Goal: Task Accomplishment & Management: Manage account settings

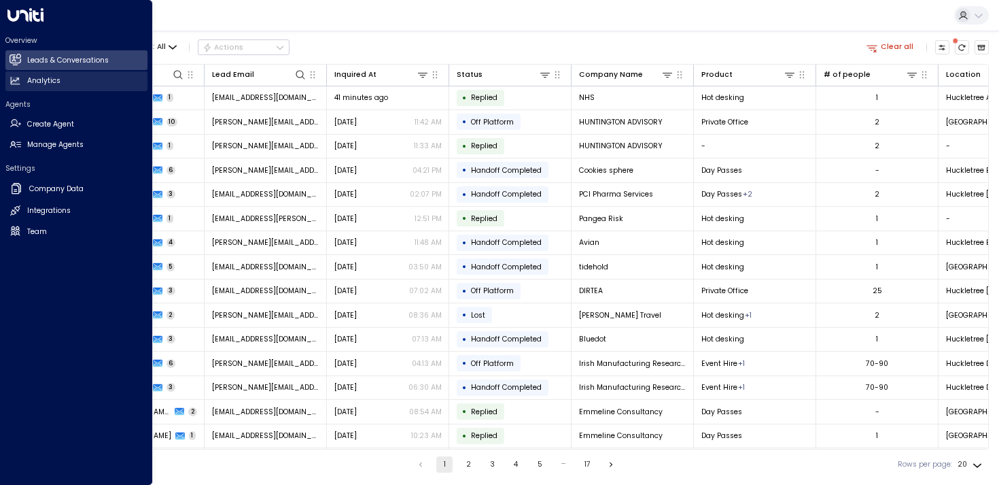
click at [18, 82] on icon at bounding box center [15, 80] width 9 height 7
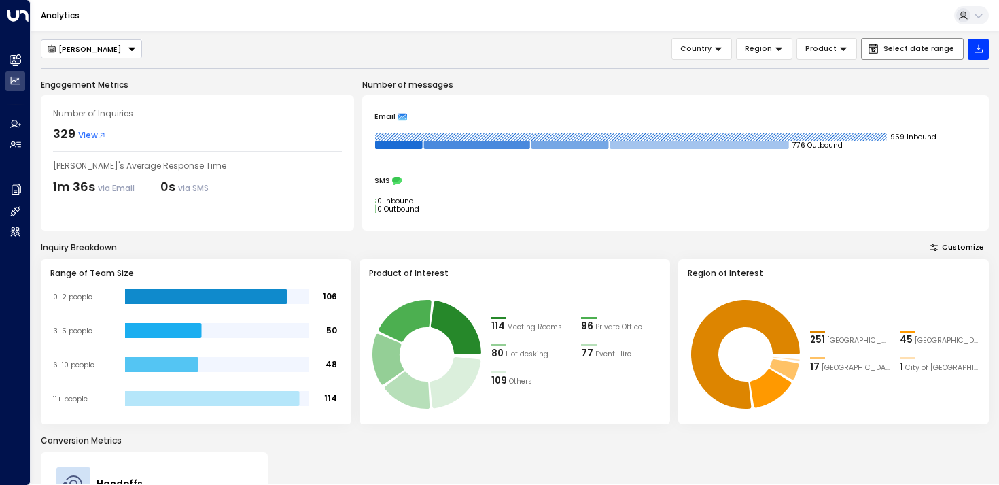
click at [894, 56] on button "Select date range" at bounding box center [912, 49] width 103 height 22
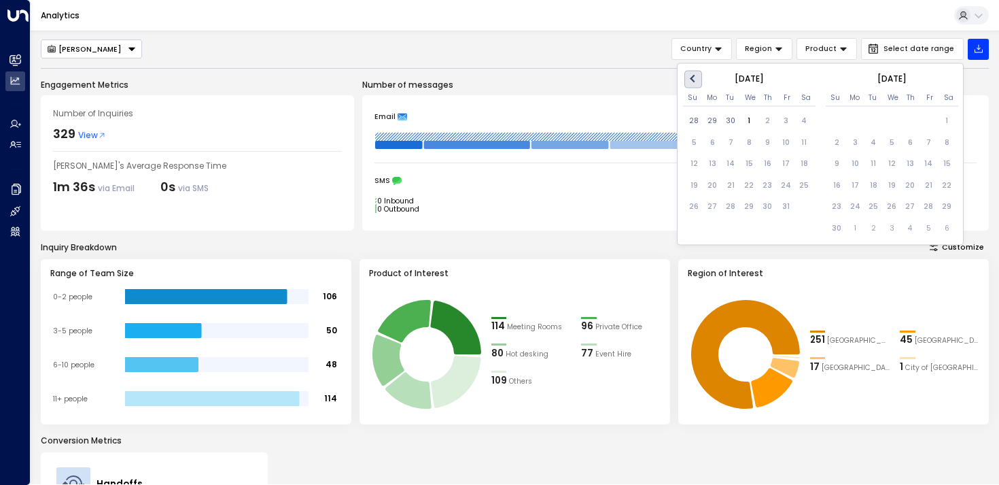
click at [695, 81] on span "Previous Month" at bounding box center [695, 79] width 0 height 16
click at [732, 205] on div "30" at bounding box center [731, 206] width 18 height 18
click at [713, 118] on div "1" at bounding box center [713, 120] width 18 height 18
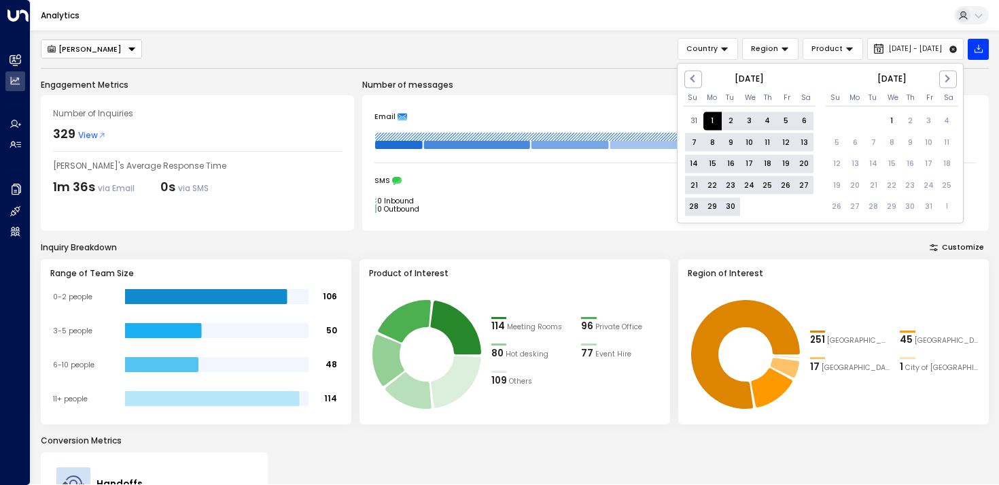
click at [729, 204] on div "30" at bounding box center [731, 206] width 18 height 18
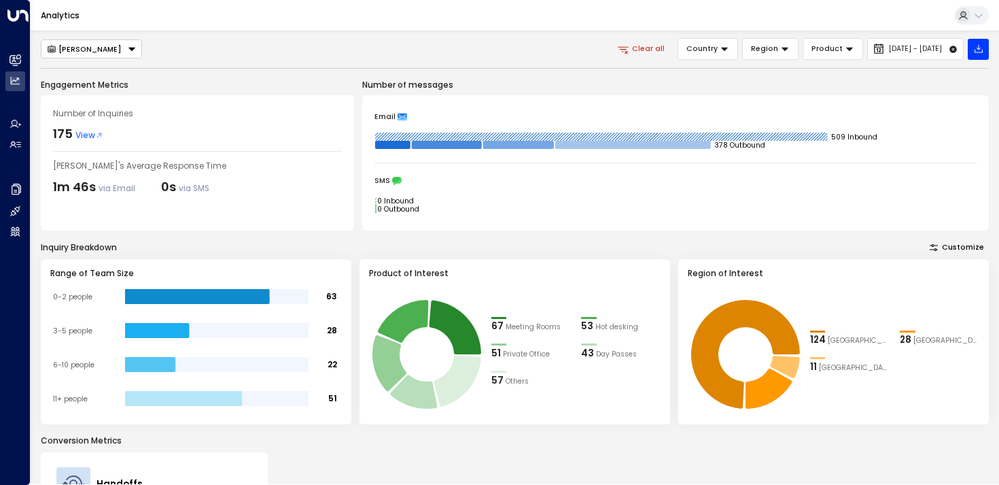
click at [99, 47] on button "[PERSON_NAME]" at bounding box center [91, 48] width 101 height 19
click at [86, 84] on span "[PERSON_NAME]" at bounding box center [78, 89] width 63 height 11
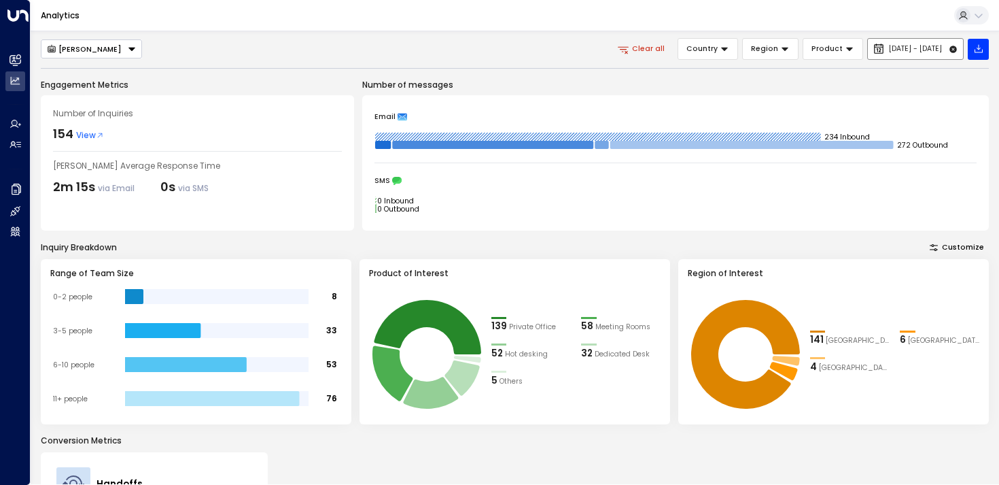
click at [889, 50] on span "[DATE] - [DATE]" at bounding box center [915, 49] width 53 height 8
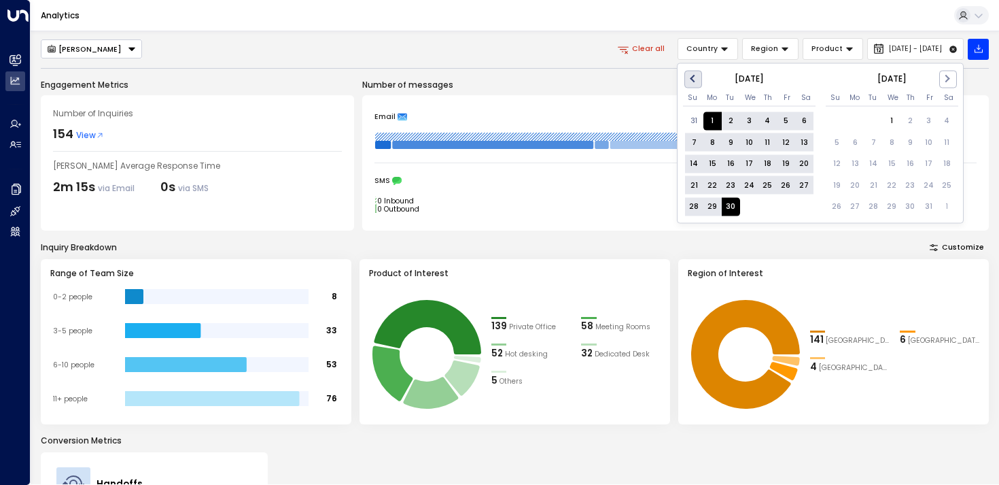
click at [698, 80] on button "Previous Month" at bounding box center [693, 79] width 18 height 18
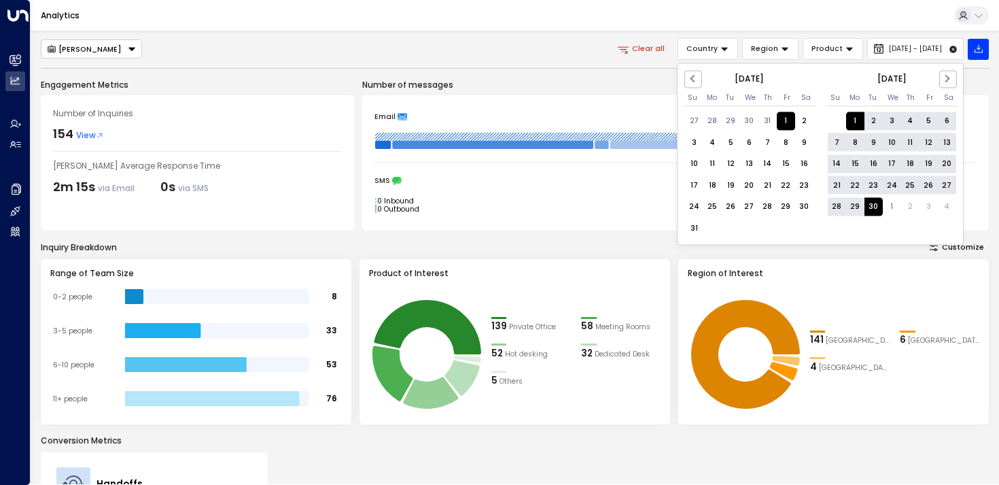
click at [786, 118] on div "1" at bounding box center [786, 120] width 18 height 18
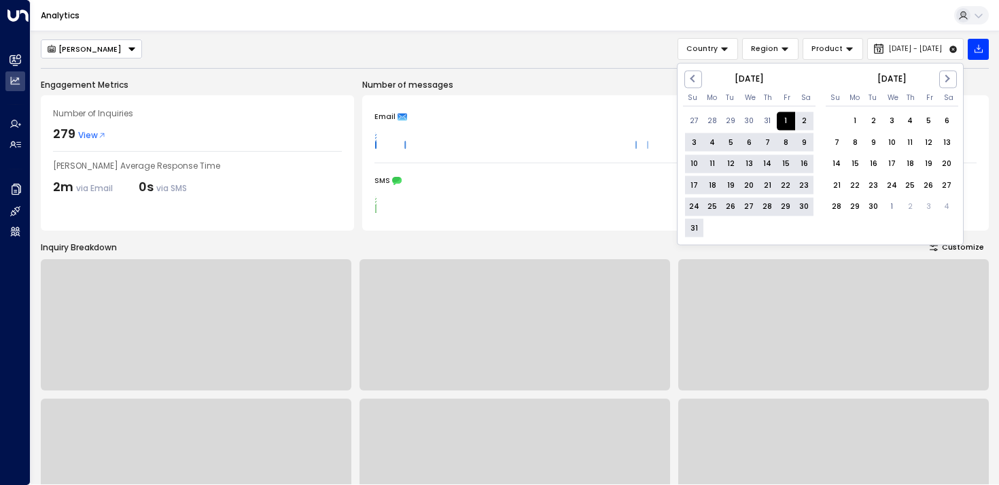
click at [694, 226] on div "31" at bounding box center [694, 228] width 18 height 18
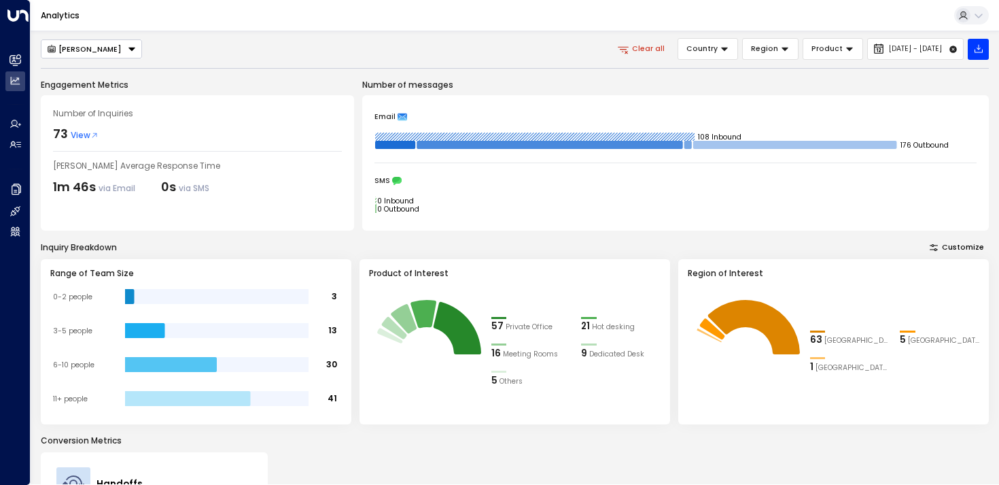
click at [77, 48] on div "[PERSON_NAME]" at bounding box center [84, 49] width 75 height 10
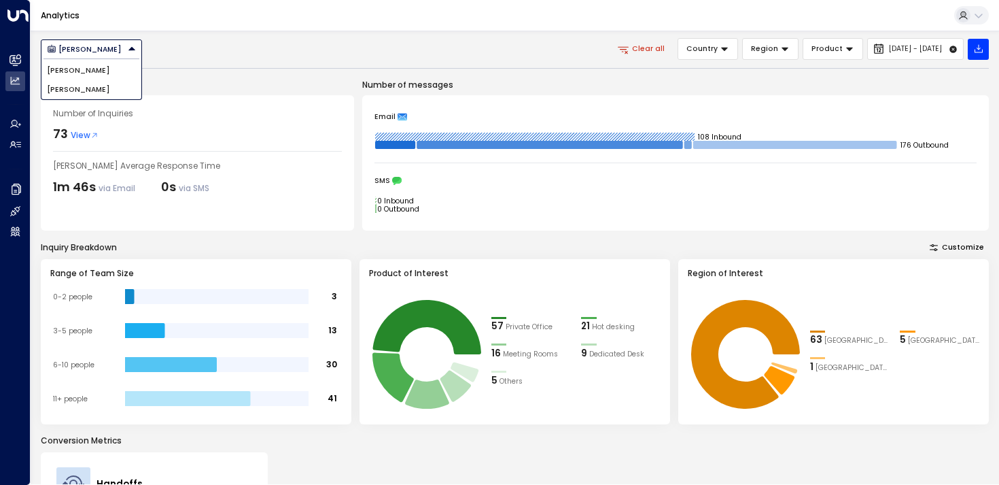
click at [66, 77] on li "[PERSON_NAME]" at bounding box center [91, 70] width 100 height 19
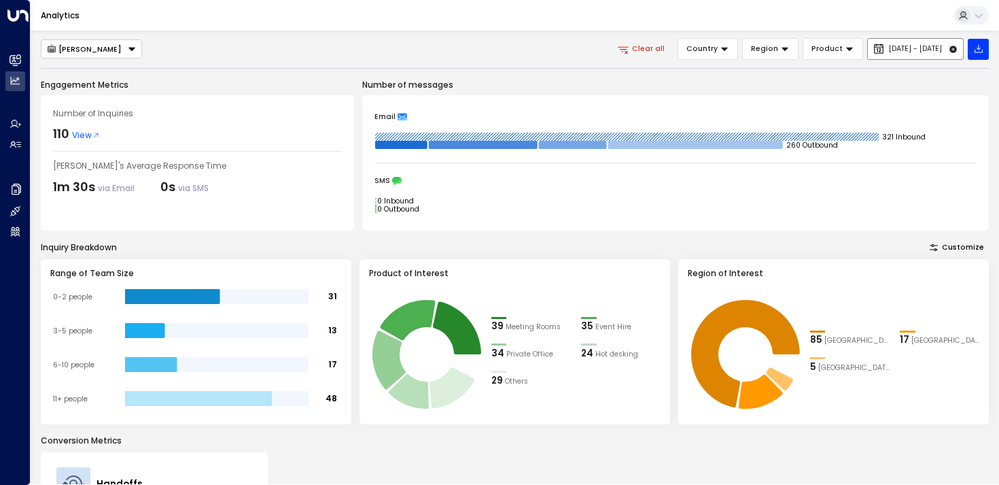
click at [889, 46] on span "[DATE] - [DATE]" at bounding box center [915, 49] width 53 height 8
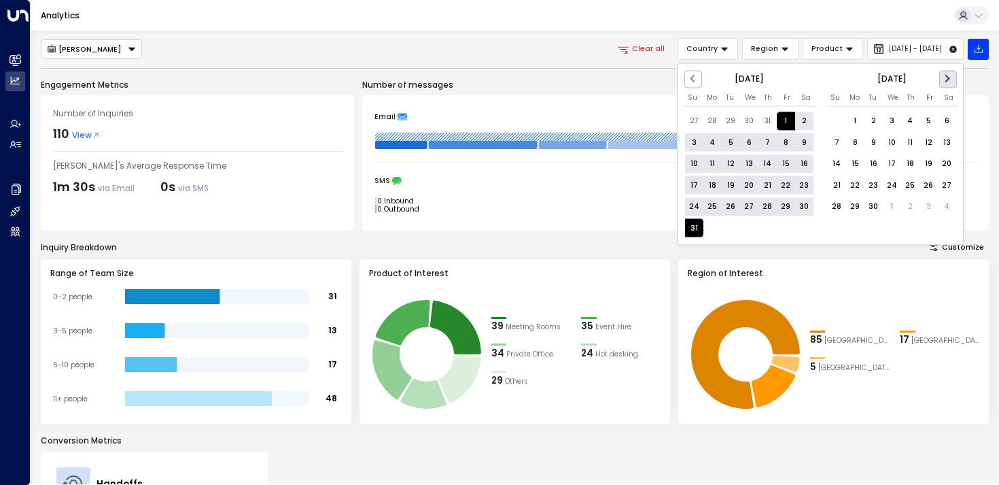
click at [947, 79] on span "Next Month" at bounding box center [947, 79] width 0 height 16
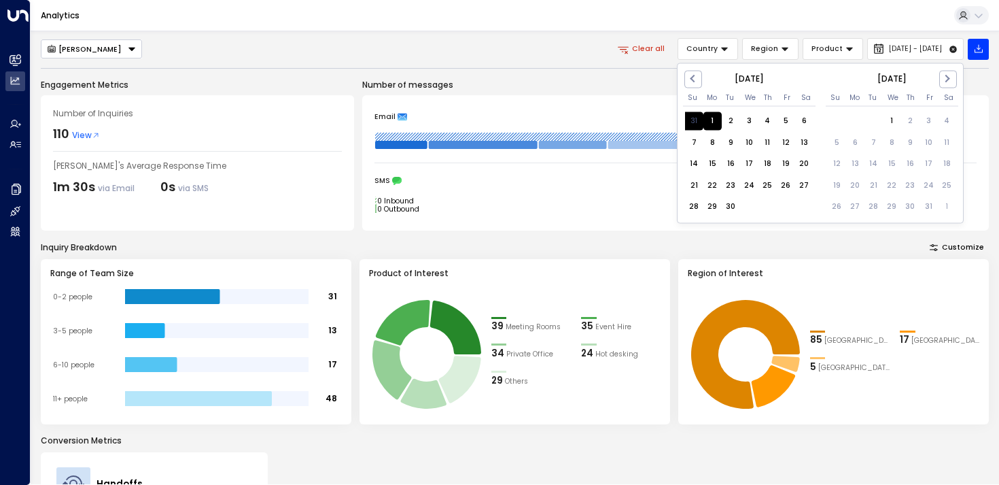
click at [712, 120] on div "1" at bounding box center [713, 120] width 18 height 18
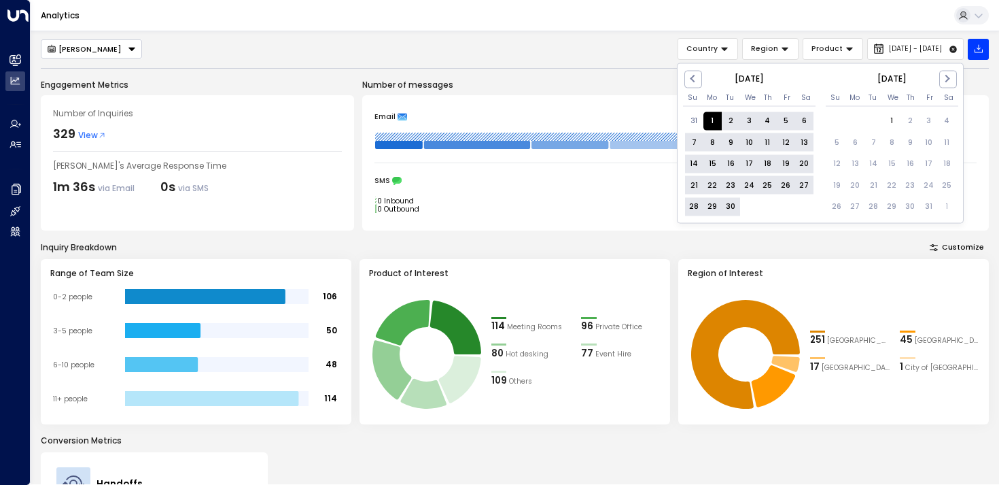
click at [729, 198] on div "30" at bounding box center [731, 206] width 18 height 18
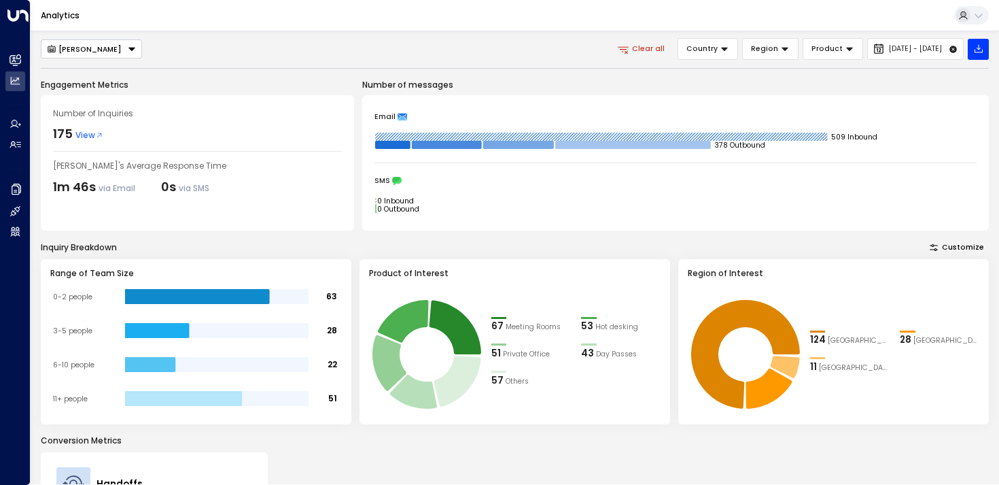
click at [92, 53] on button "[PERSON_NAME]" at bounding box center [91, 48] width 101 height 19
click at [66, 73] on li "[PERSON_NAME]" at bounding box center [91, 70] width 100 height 19
click at [75, 53] on div "[PERSON_NAME]" at bounding box center [84, 49] width 75 height 10
click at [75, 91] on span "[PERSON_NAME]" at bounding box center [78, 89] width 63 height 11
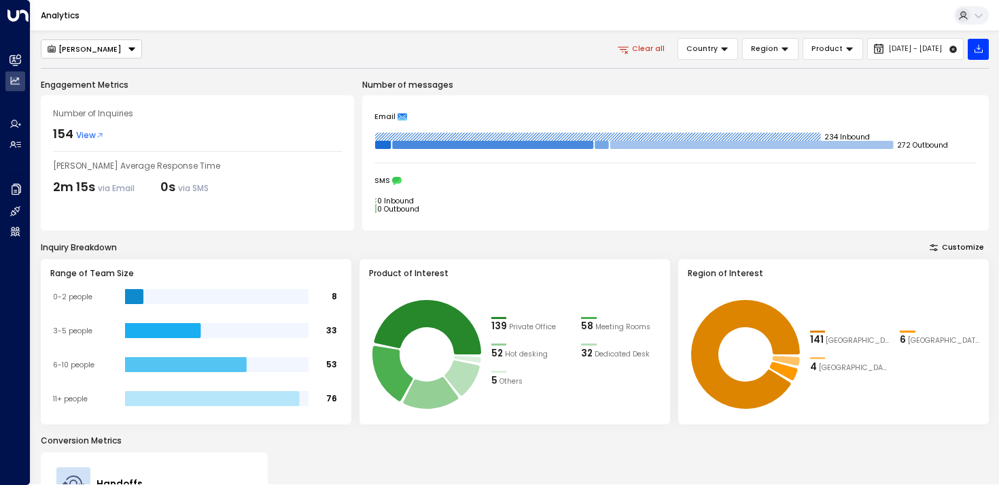
click at [97, 41] on button "[PERSON_NAME]" at bounding box center [91, 48] width 101 height 19
click at [80, 66] on li "[PERSON_NAME]" at bounding box center [91, 70] width 100 height 19
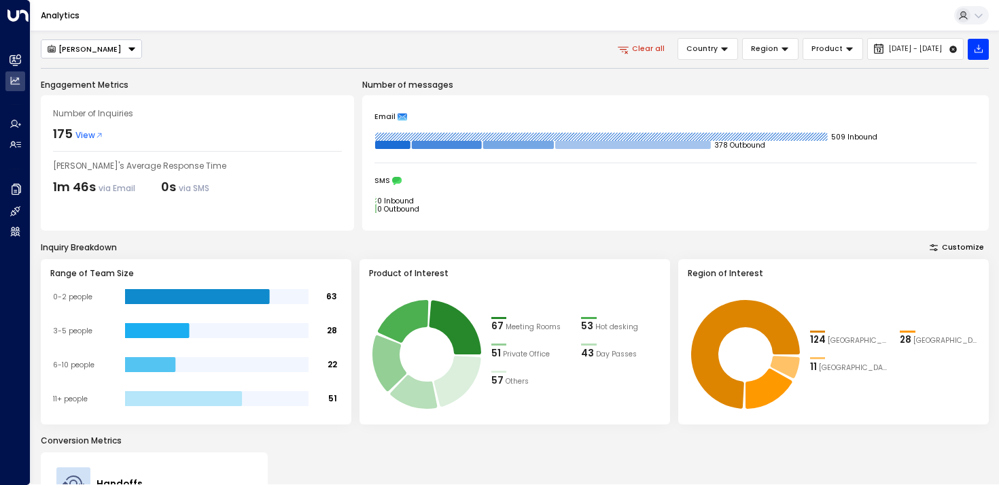
click at [506, 381] on span "Others" at bounding box center [517, 381] width 23 height 11
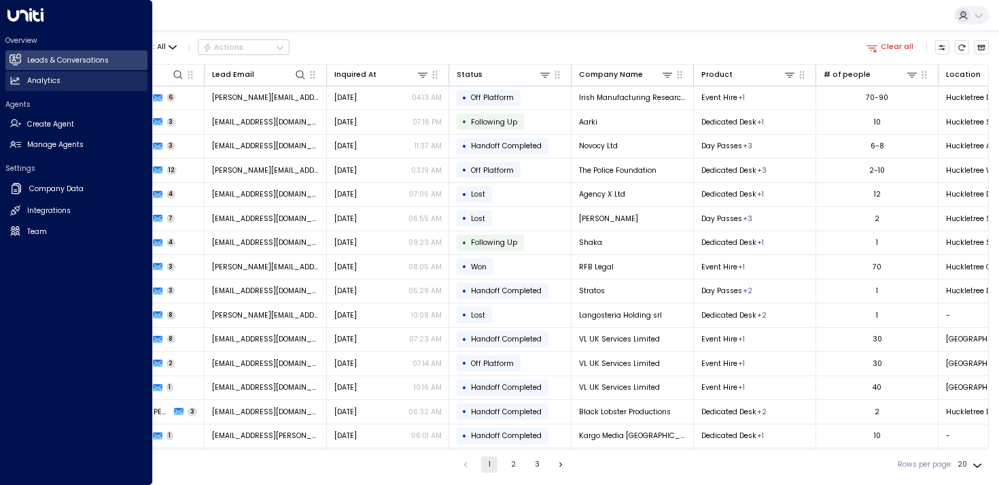
click at [16, 85] on icon at bounding box center [16, 81] width 12 height 12
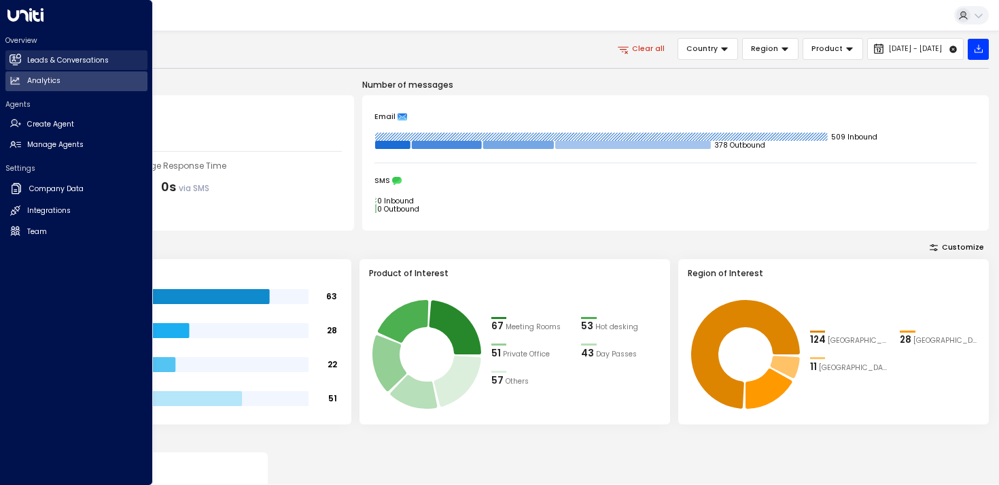
click at [10, 68] on link "Leads & Conversations Leads & Conversations" at bounding box center [76, 60] width 142 height 20
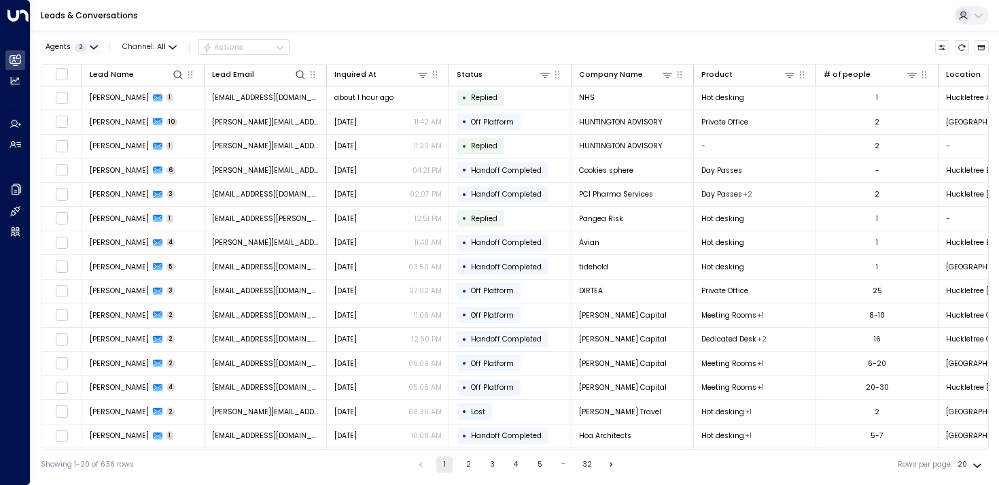
click at [67, 53] on button "Agents 2" at bounding box center [71, 47] width 60 height 14
click at [349, 48] on div at bounding box center [499, 242] width 999 height 485
click at [399, 80] on div at bounding box center [403, 74] width 53 height 13
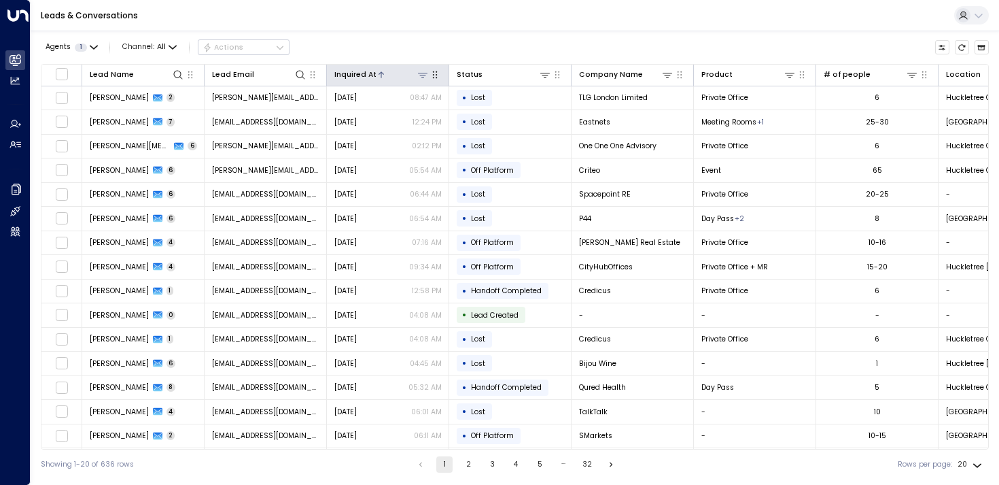
click at [415, 77] on div at bounding box center [403, 74] width 53 height 13
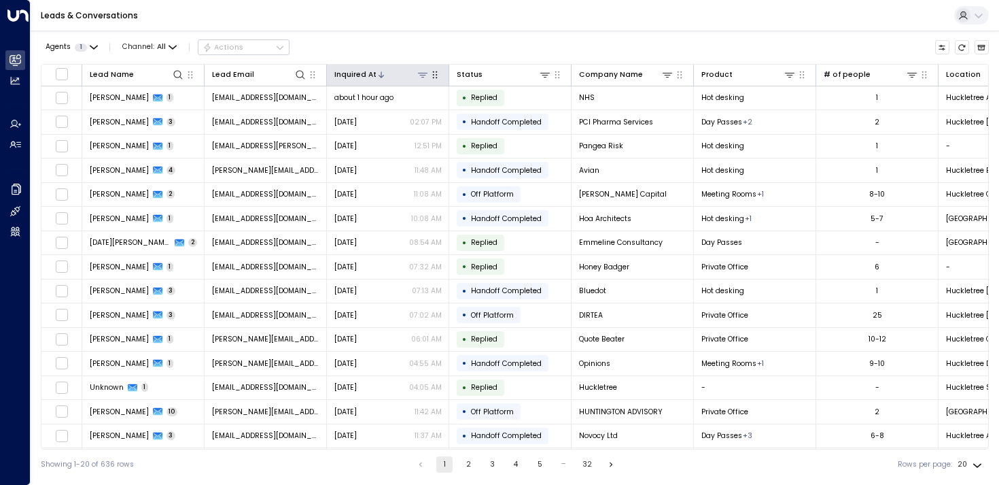
click at [421, 75] on icon at bounding box center [422, 74] width 11 height 11
click at [434, 120] on button "Select Date" at bounding box center [422, 118] width 141 height 18
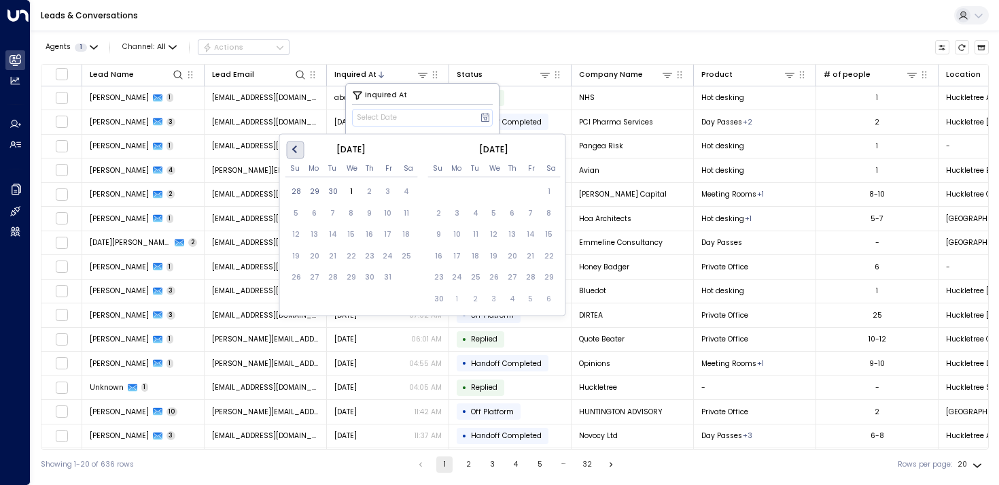
click at [302, 144] on button "Previous Month" at bounding box center [295, 150] width 18 height 18
click at [317, 190] on div "1" at bounding box center [314, 191] width 18 height 18
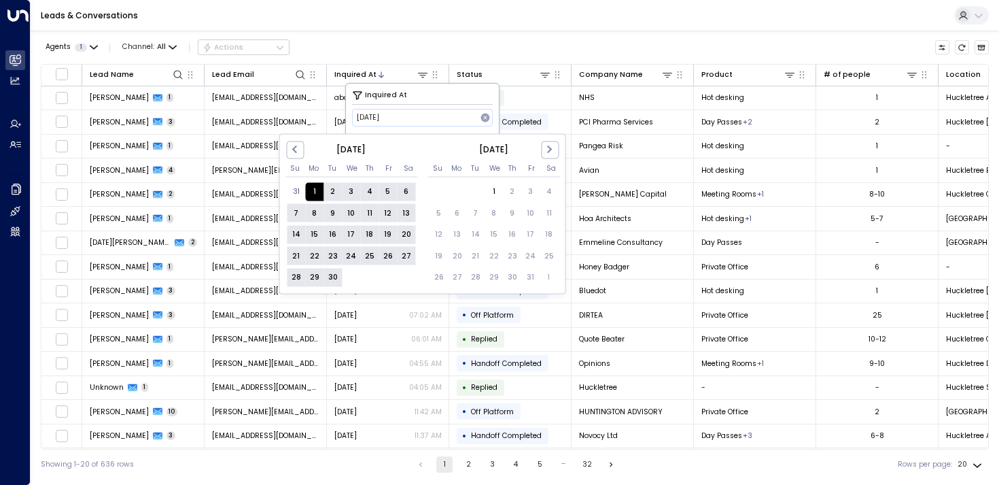
click at [330, 279] on div "30" at bounding box center [333, 277] width 18 height 18
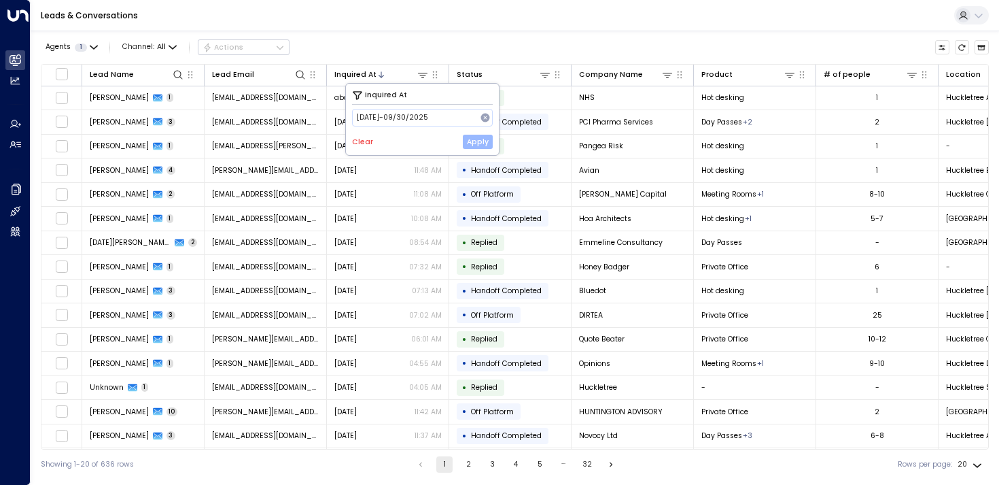
click at [471, 146] on button "Apply" at bounding box center [478, 142] width 30 height 14
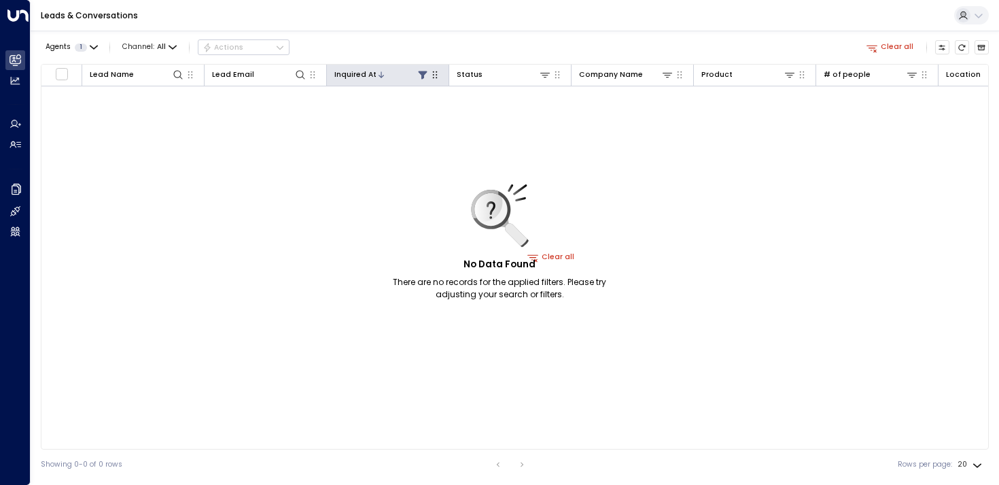
click at [425, 74] on icon at bounding box center [422, 74] width 11 height 11
click at [353, 142] on button "Clear" at bounding box center [362, 142] width 21 height 8
click at [483, 141] on button "Apply" at bounding box center [478, 142] width 30 height 14
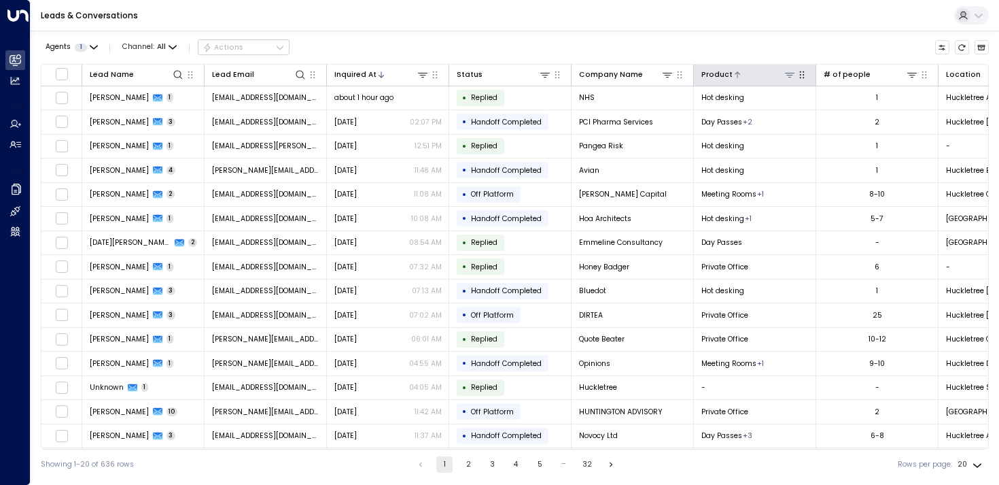
click at [786, 75] on icon at bounding box center [789, 74] width 11 height 11
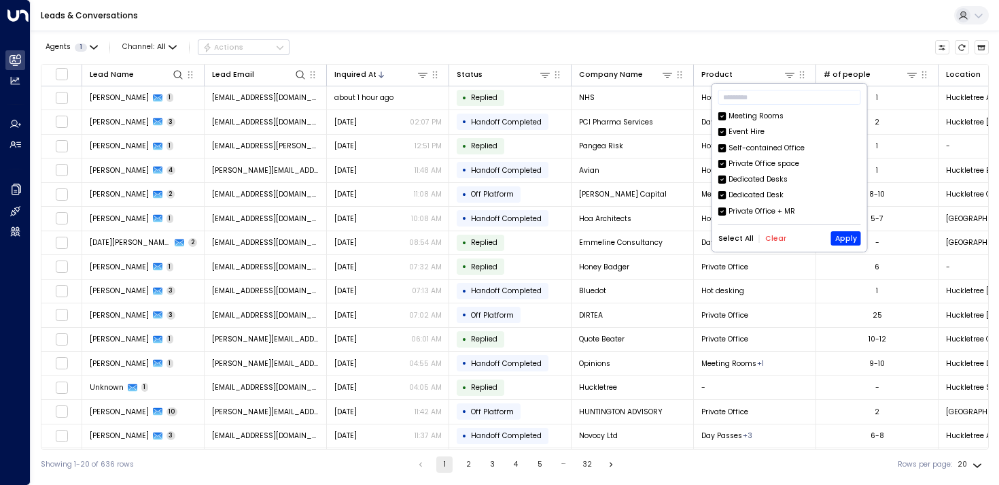
click at [771, 242] on button "Clear" at bounding box center [775, 239] width 21 height 8
click at [727, 134] on div "Event Hire" at bounding box center [789, 131] width 143 height 11
click at [846, 240] on button "Apply" at bounding box center [846, 238] width 30 height 14
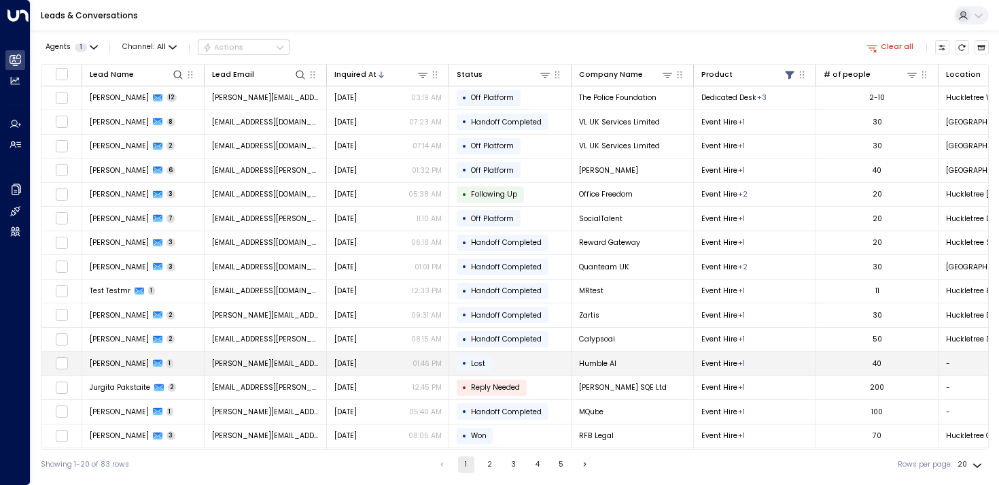
scroll to position [123, 0]
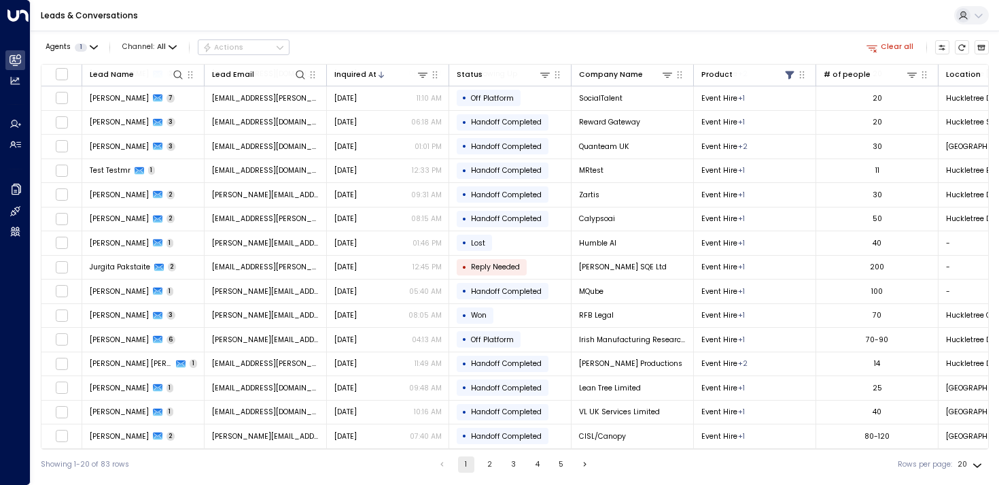
click at [482, 467] on button "2" at bounding box center [490, 464] width 16 height 16
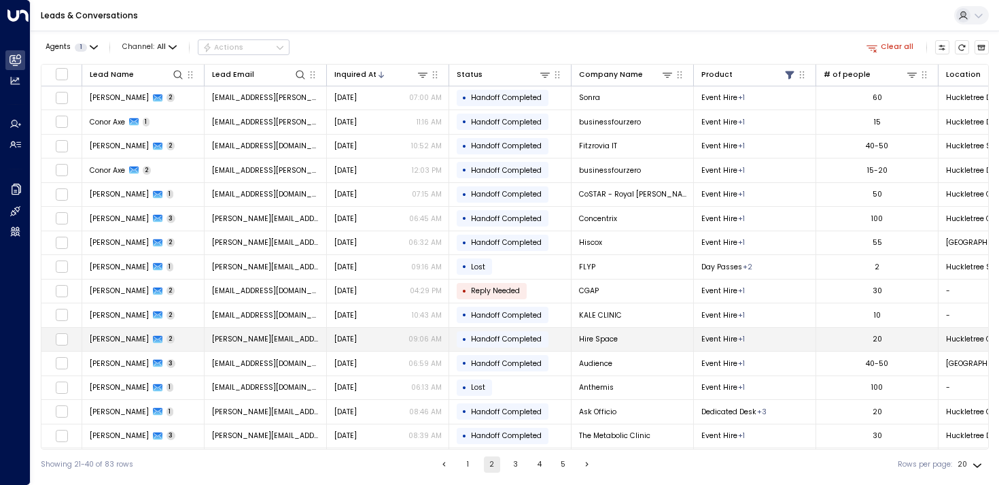
scroll to position [123, 0]
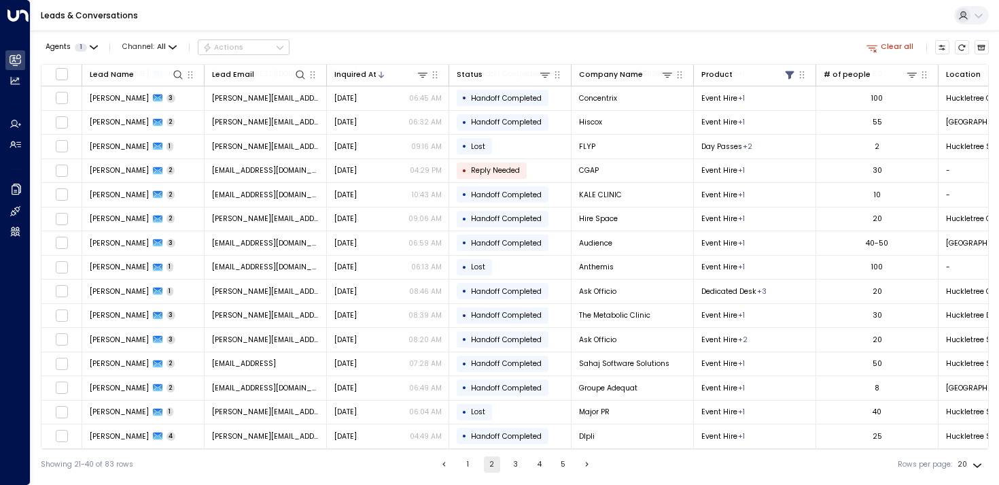
click at [513, 467] on button "3" at bounding box center [516, 464] width 16 height 16
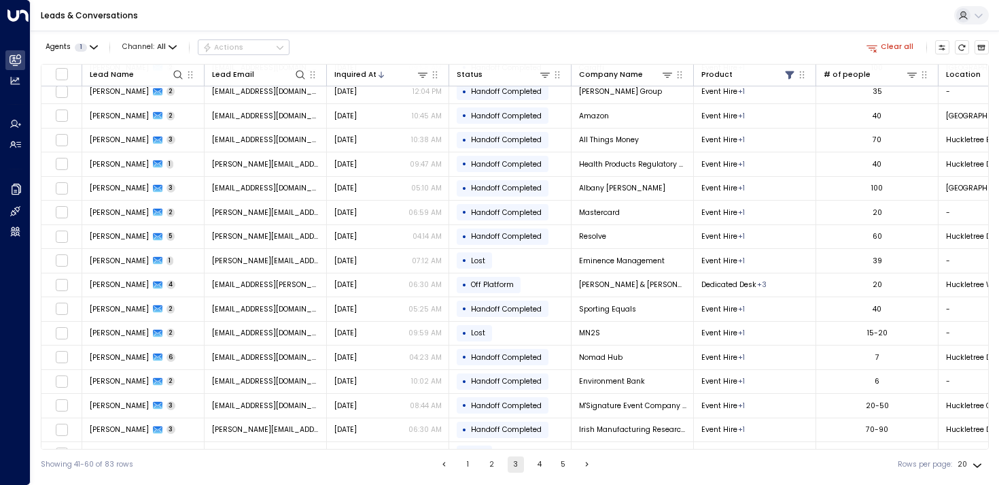
scroll to position [123, 0]
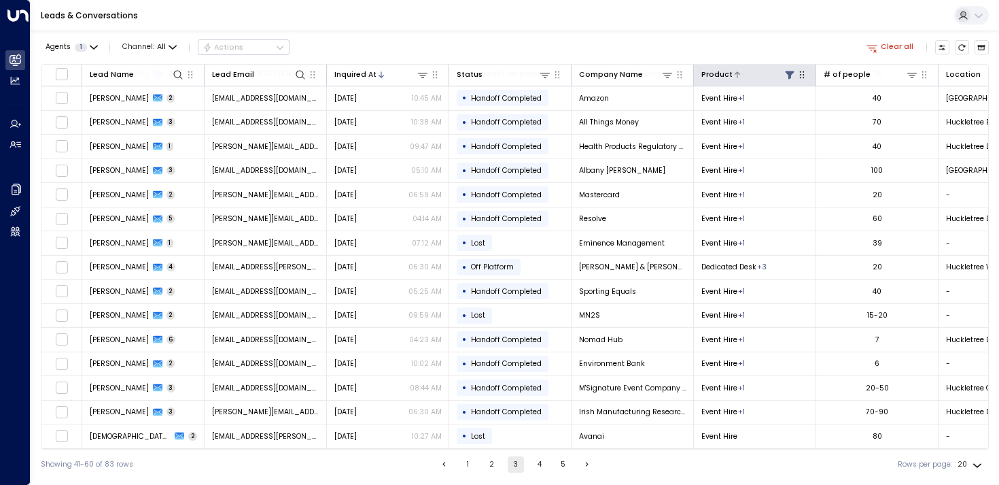
click at [782, 76] on div at bounding box center [765, 74] width 64 height 13
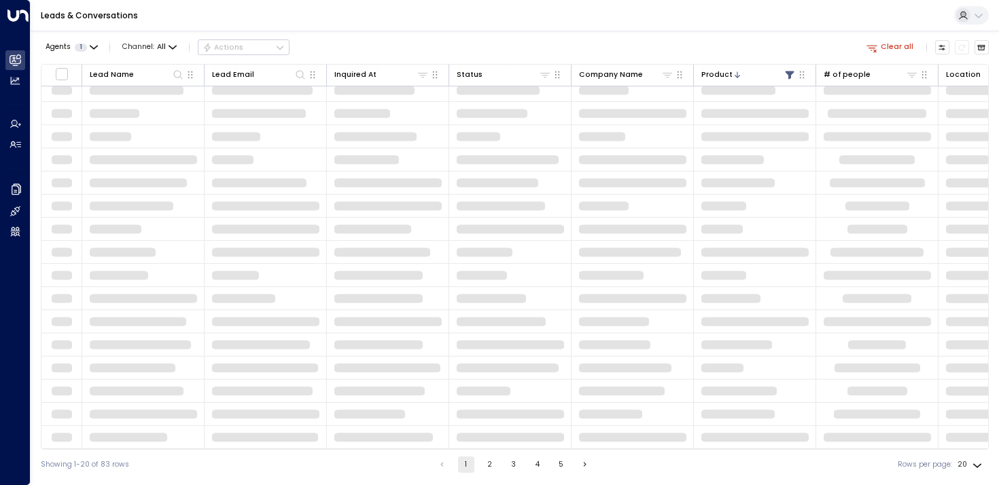
scroll to position [123, 0]
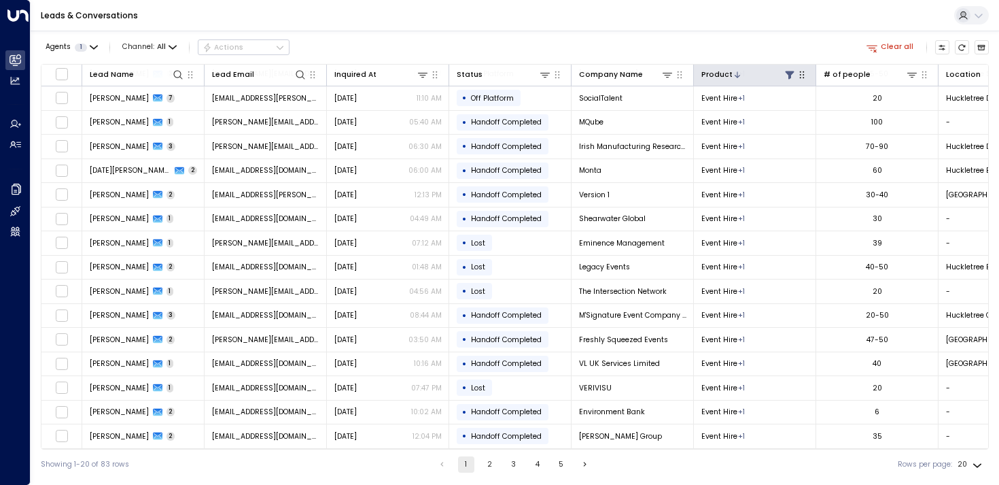
click at [792, 73] on icon at bounding box center [789, 75] width 9 height 8
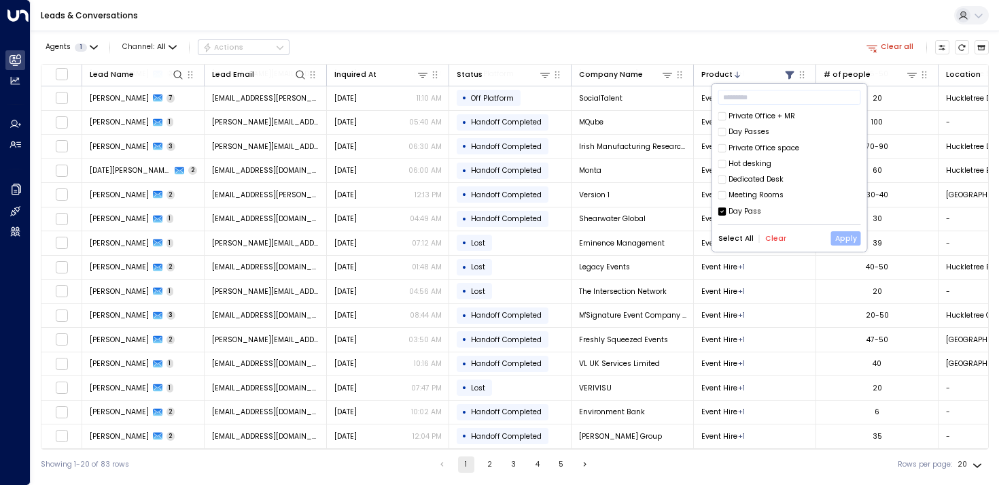
click at [850, 237] on button "Apply" at bounding box center [846, 238] width 30 height 14
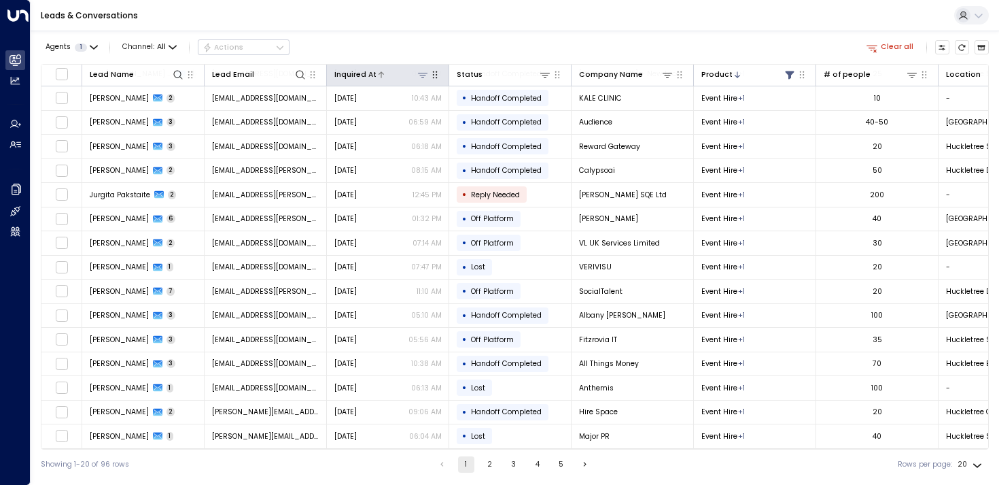
click at [396, 74] on div at bounding box center [403, 74] width 53 height 13
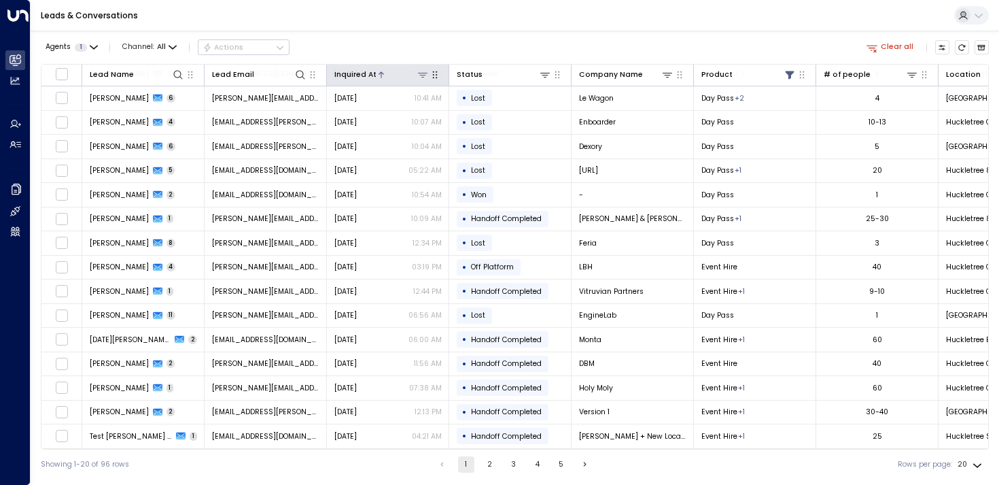
click at [378, 79] on div at bounding box center [403, 74] width 53 height 13
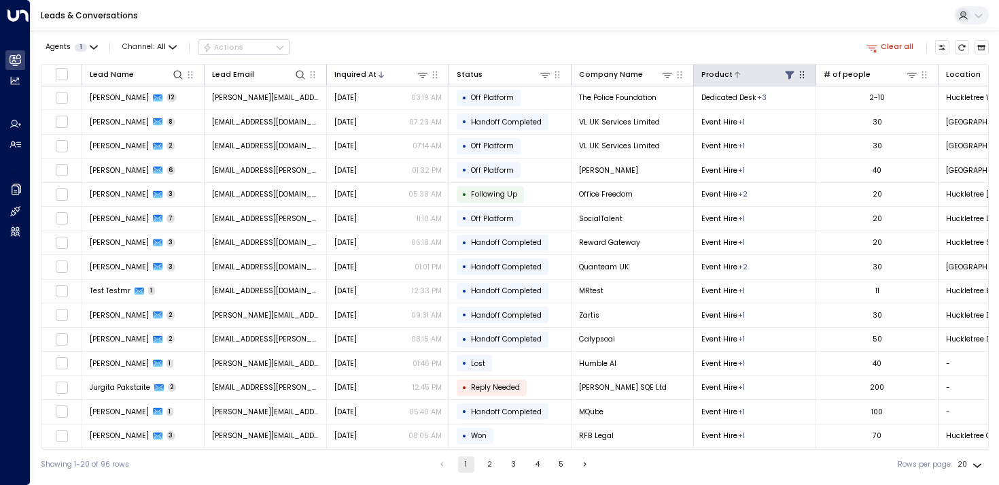
click at [785, 75] on icon at bounding box center [789, 74] width 11 height 11
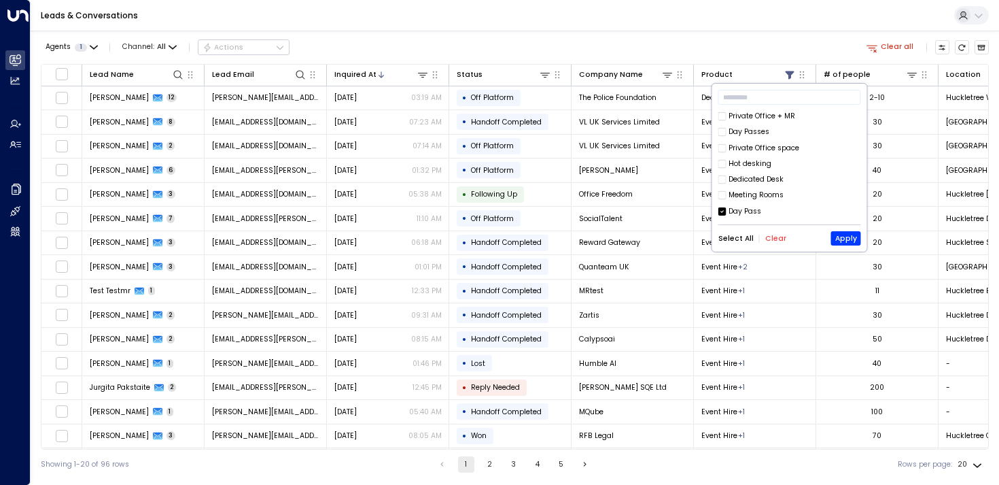
scroll to position [78, 0]
click at [839, 239] on button "Apply" at bounding box center [846, 238] width 30 height 14
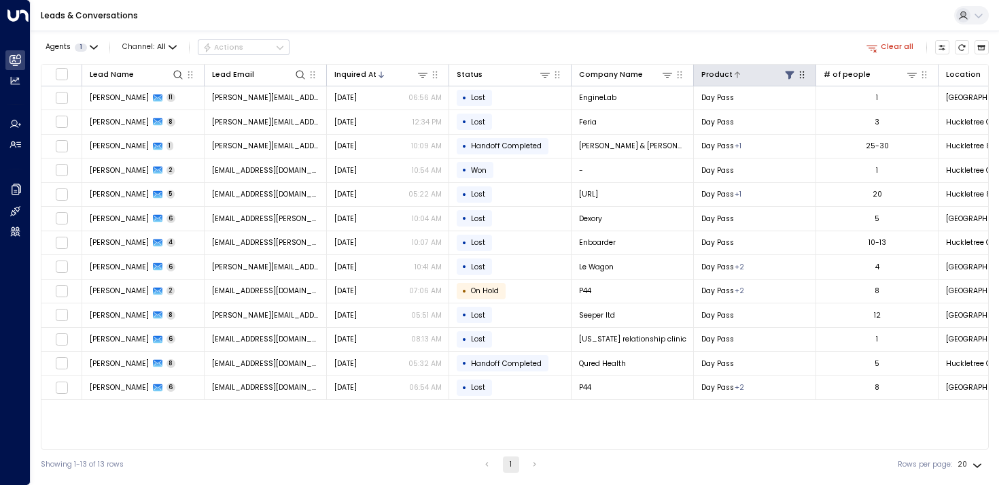
click at [793, 74] on icon at bounding box center [789, 74] width 11 height 11
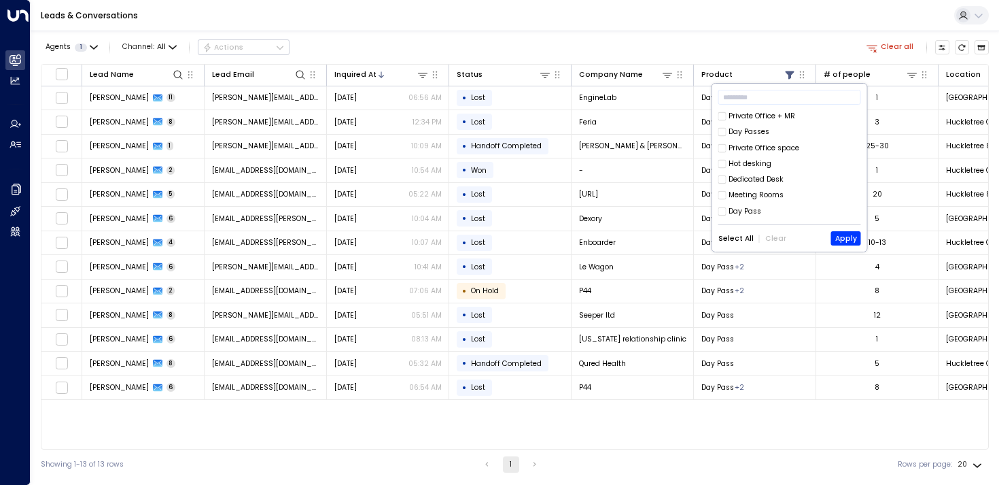
click at [717, 130] on div "​ Private Office + MR Day Passes Private Office space Hot desking Dedicated Des…" at bounding box center [789, 168] width 155 height 168
click at [839, 238] on button "Apply" at bounding box center [846, 238] width 30 height 14
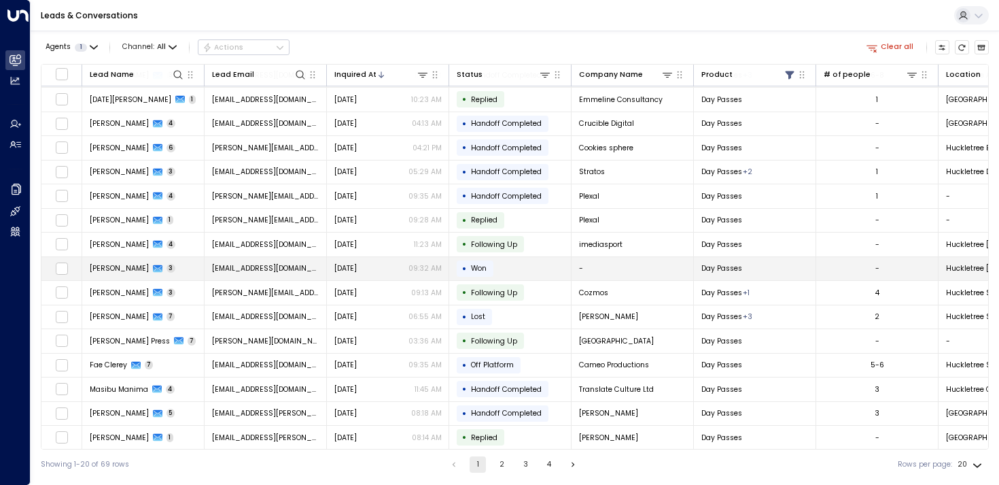
scroll to position [123, 0]
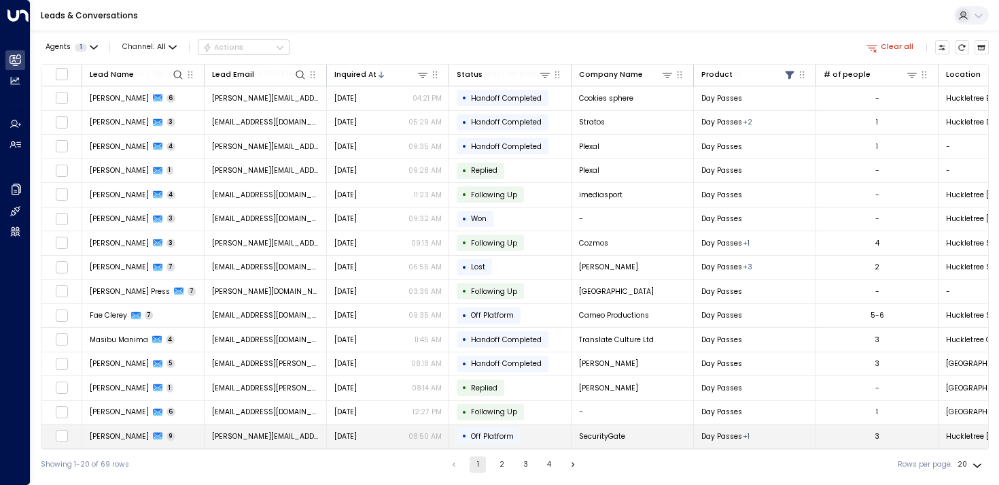
click at [733, 432] on span "Day Passes" at bounding box center [721, 436] width 41 height 10
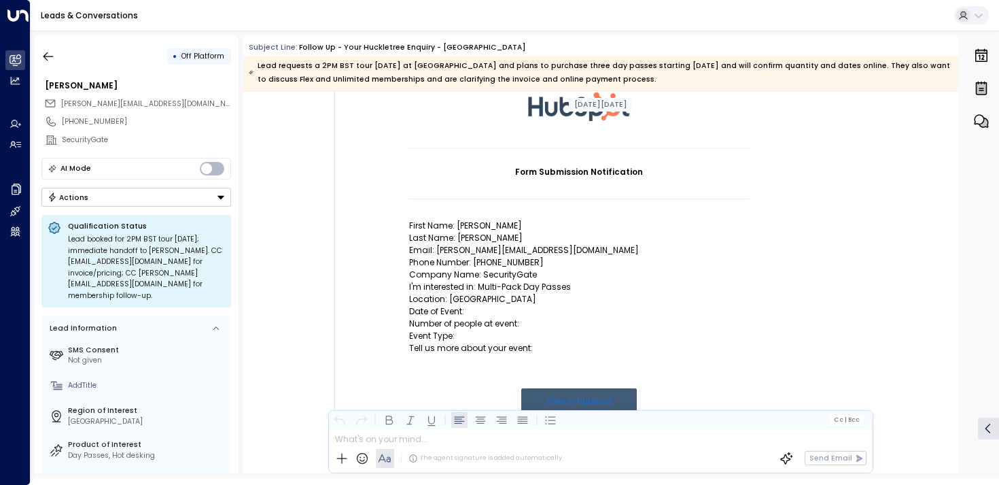
scroll to position [101, 0]
click at [46, 56] on icon "button" at bounding box center [49, 56] width 10 height 9
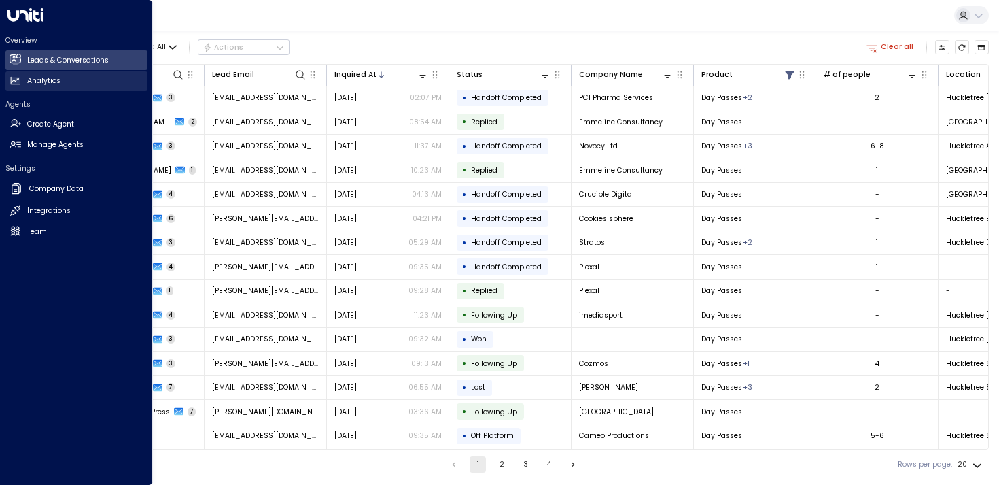
click at [23, 84] on link "Analytics Analytics" at bounding box center [76, 81] width 142 height 20
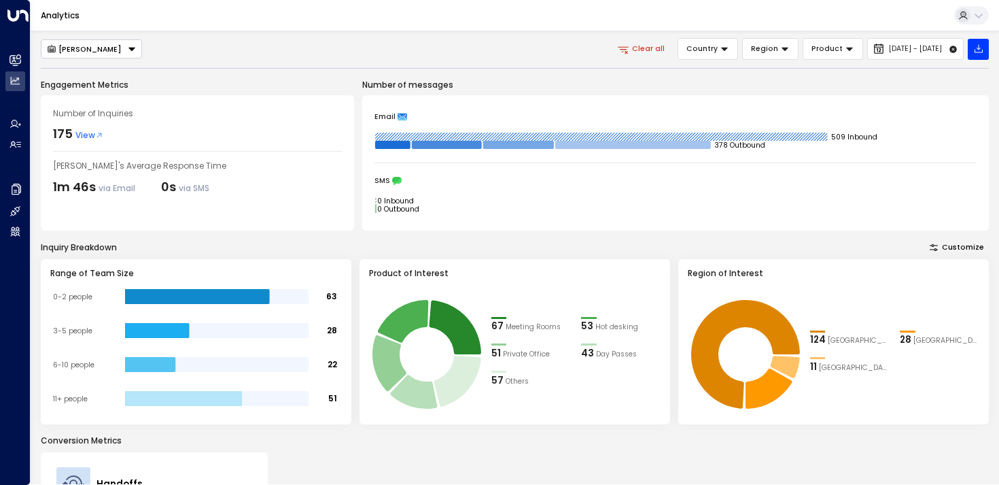
click at [500, 377] on div "57" at bounding box center [497, 381] width 12 height 14
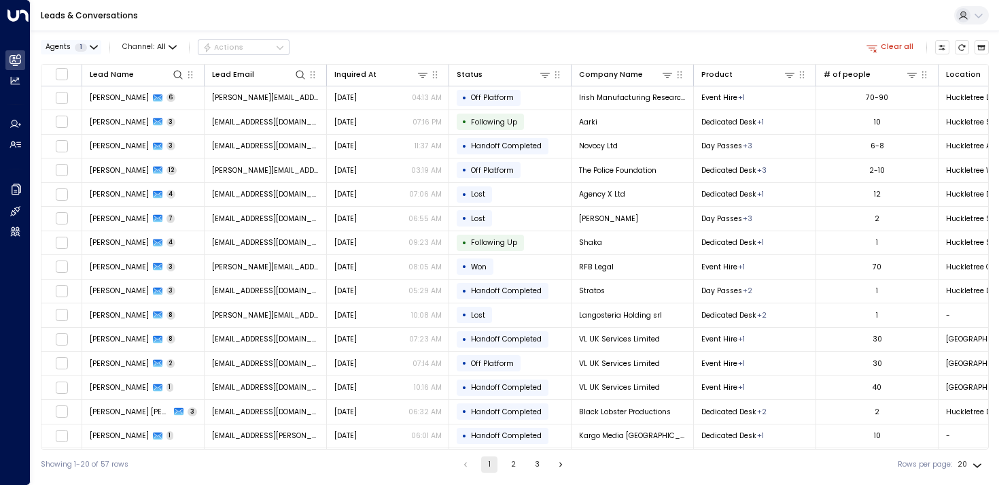
click at [68, 52] on button "Agents 1" at bounding box center [71, 47] width 60 height 14
click at [171, 108] on button "Apply" at bounding box center [175, 109] width 30 height 14
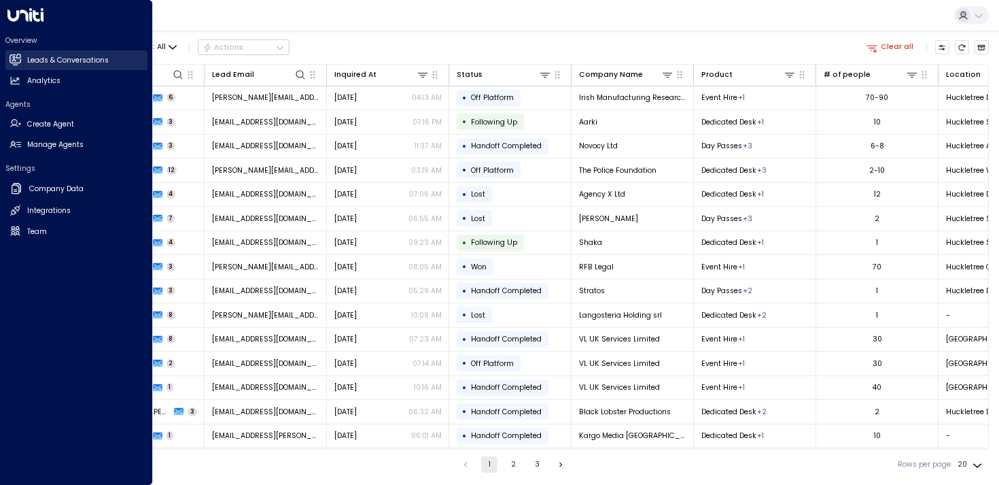
click at [19, 69] on link "Leads & Conversations Leads & Conversations" at bounding box center [76, 60] width 142 height 20
click at [20, 82] on icon at bounding box center [16, 81] width 12 height 12
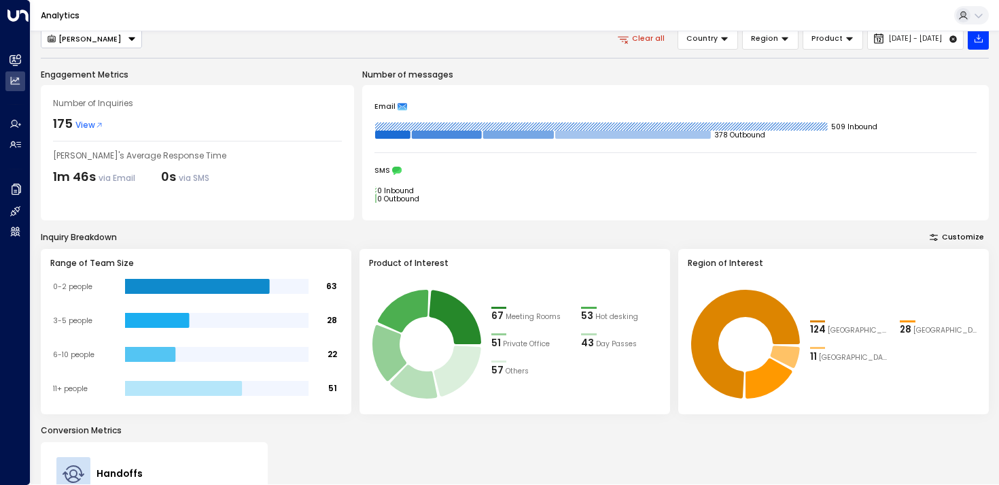
scroll to position [7, 0]
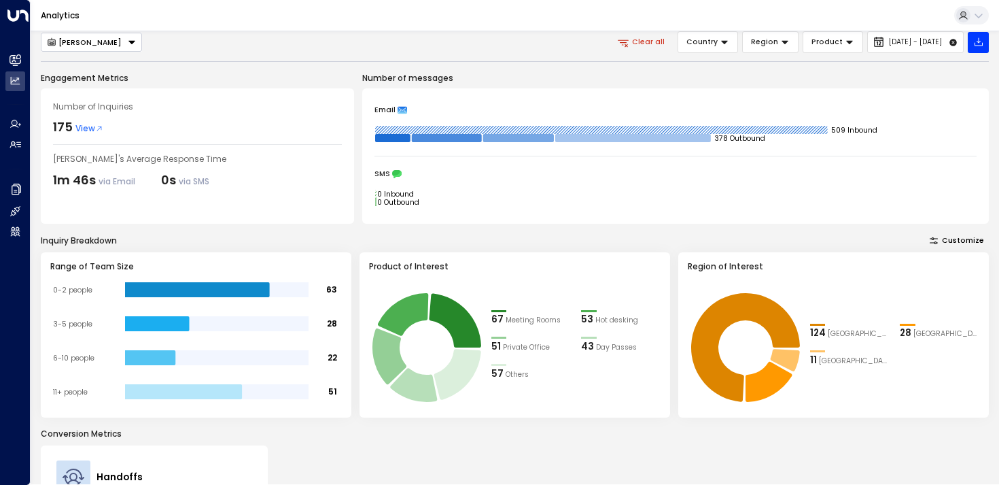
click at [95, 48] on button "[PERSON_NAME]" at bounding box center [91, 42] width 101 height 19
click at [65, 90] on li "[PERSON_NAME]" at bounding box center [91, 82] width 100 height 19
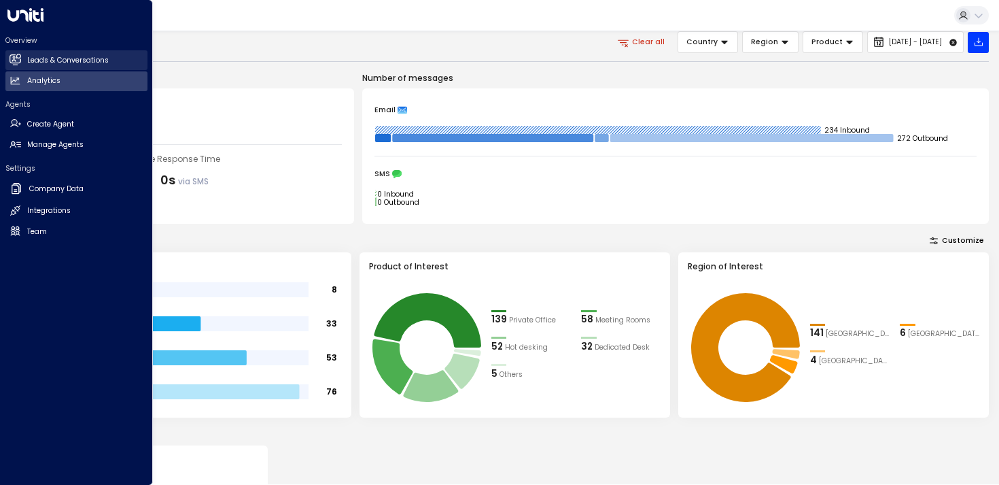
click at [15, 60] on icon at bounding box center [15, 59] width 11 height 8
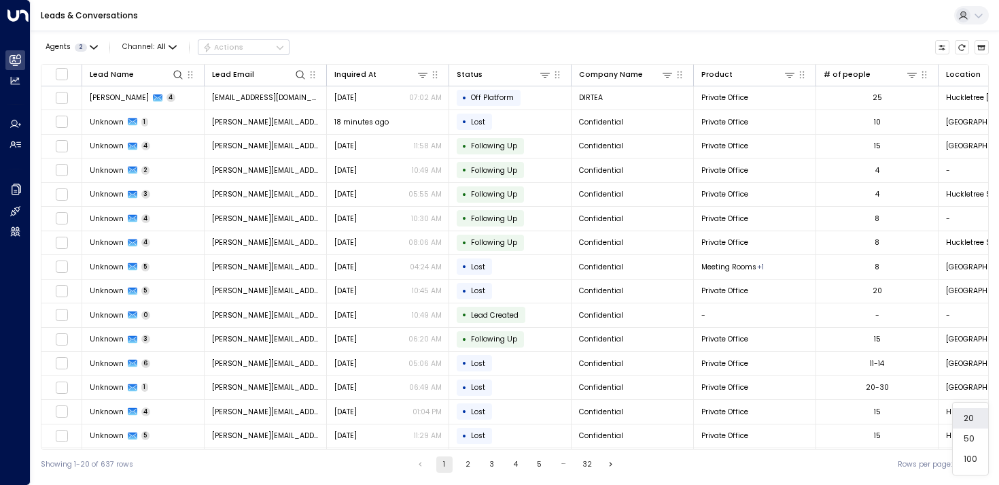
click at [966, 470] on body "Overview Leads & Conversations Leads & Conversations Analytics Analytics Agents…" at bounding box center [499, 239] width 999 height 479
click at [968, 466] on li "100" at bounding box center [970, 459] width 35 height 20
type input "***"
click at [347, 82] on th "Inquired At" at bounding box center [388, 76] width 122 height 22
click at [377, 73] on icon at bounding box center [381, 75] width 8 height 8
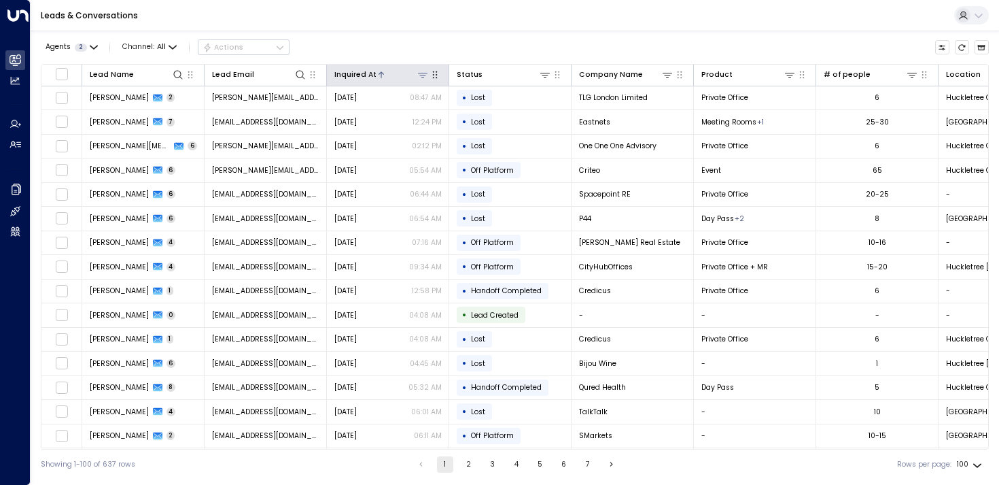
click at [387, 72] on div at bounding box center [403, 74] width 53 height 13
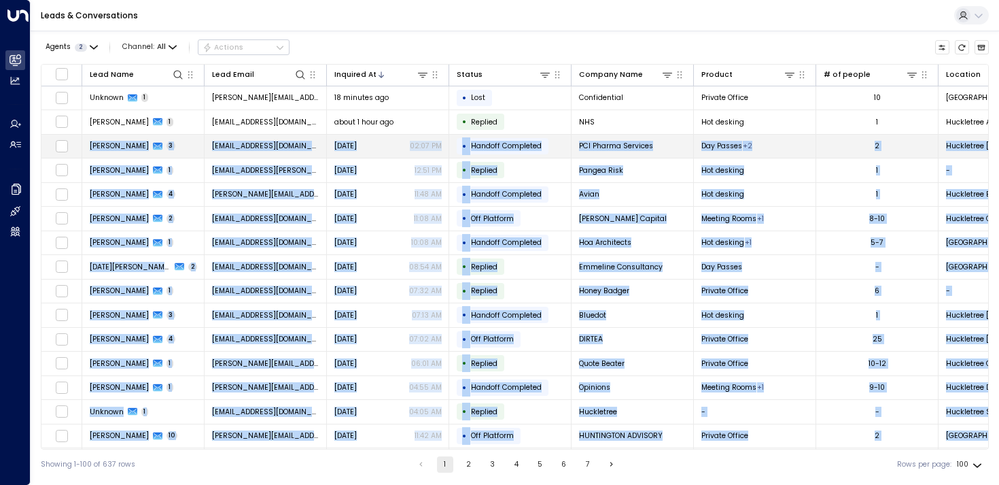
drag, startPoint x: 963, startPoint y: 434, endPoint x: 90, endPoint y: 143, distance: 920.2
copy tbody "Loremi Dolorsita 5 consec.adipiscin@eli.sed Doeiusmod 37:27 TE • Incidid Utlabo…"
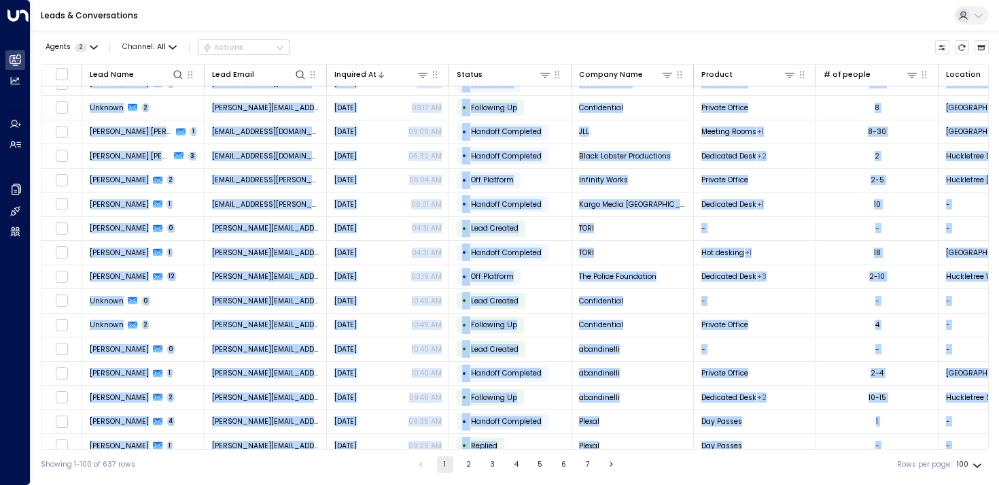
click at [461, 466] on button "2" at bounding box center [469, 464] width 16 height 16
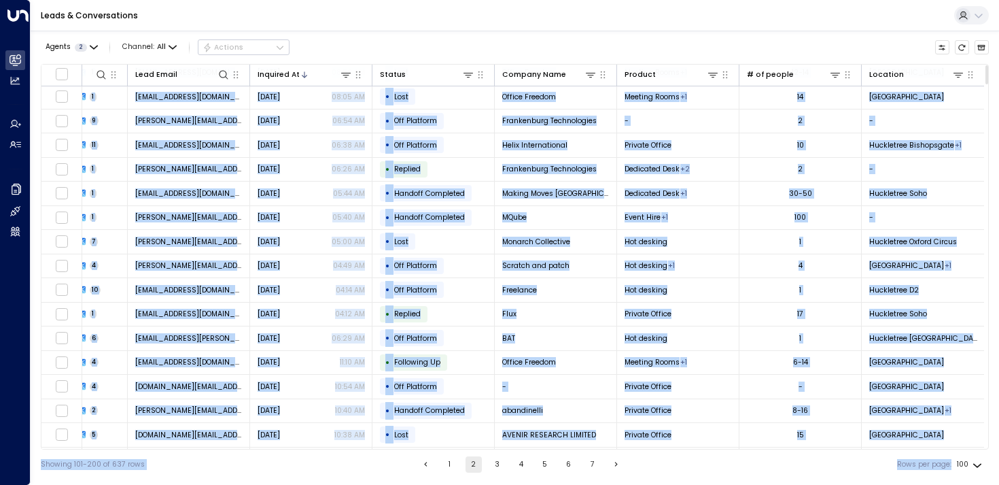
scroll to position [2053, 80]
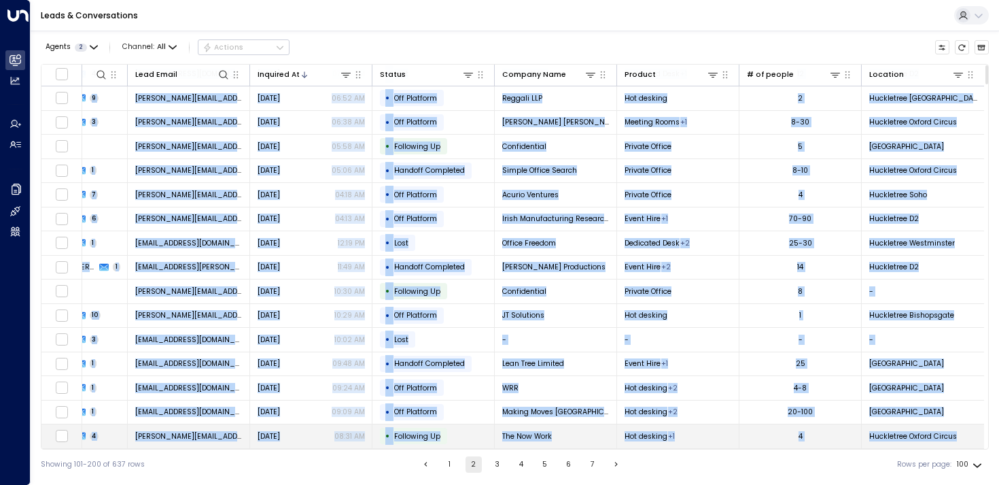
drag, startPoint x: 86, startPoint y: 97, endPoint x: 966, endPoint y: 431, distance: 941.0
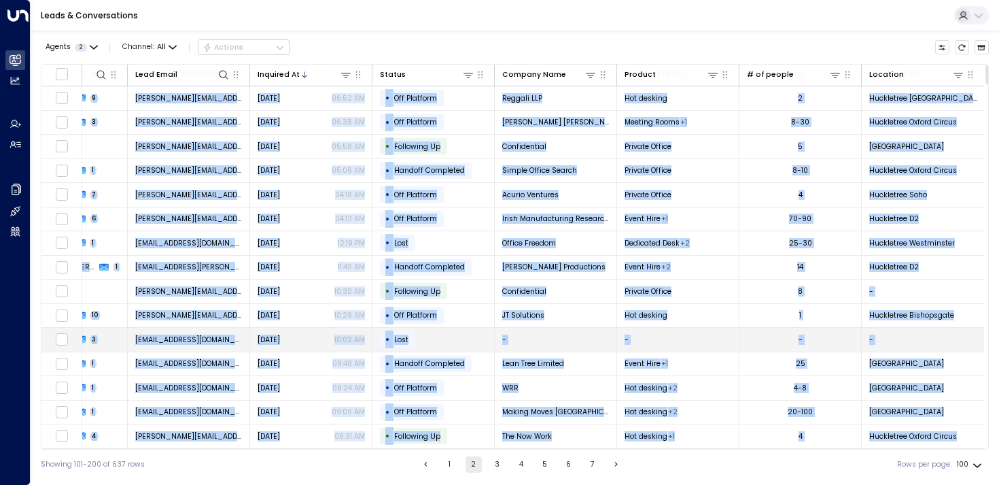
scroll to position [2053, 0]
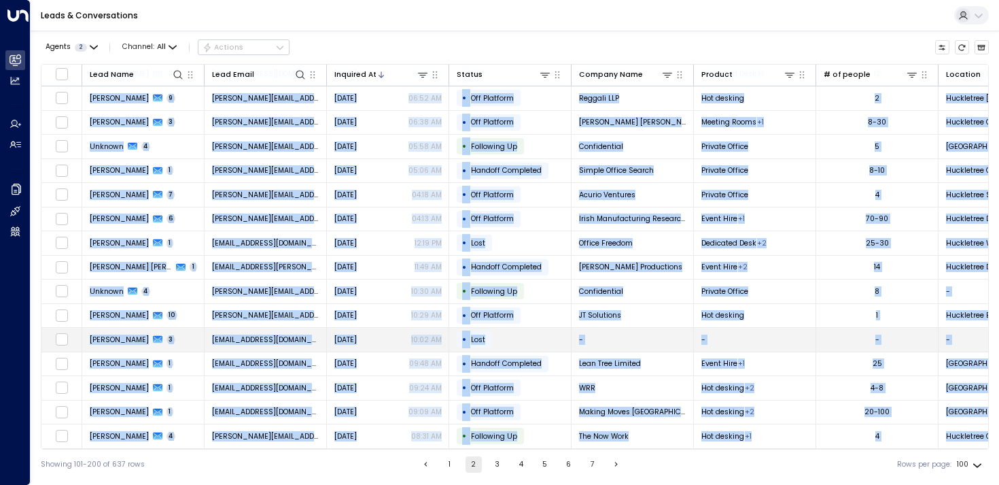
copy tbody "lore@ipsumdolorsit.ame Con 63, 7057 07:98 AD • Elitsed Doeius Tempori Utlab + 9…"
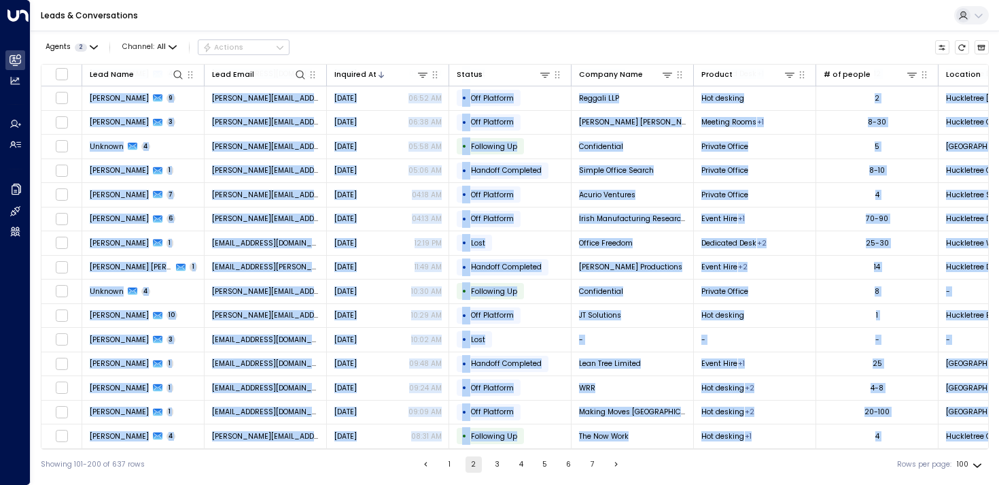
click at [496, 463] on button "3" at bounding box center [497, 464] width 16 height 16
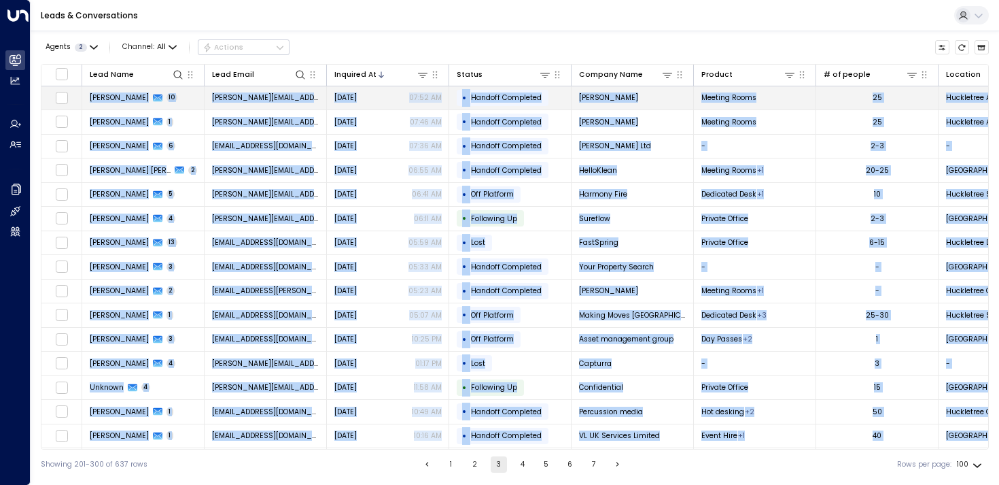
drag, startPoint x: 957, startPoint y: 424, endPoint x: 90, endPoint y: 99, distance: 926.4
copy tbody "Lorem Ipsumdol 59 sitam@consecteturadipis.el.se Doe 94, 3396 22:89 TE • Incidid…"
click at [525, 469] on button "4" at bounding box center [523, 464] width 16 height 16
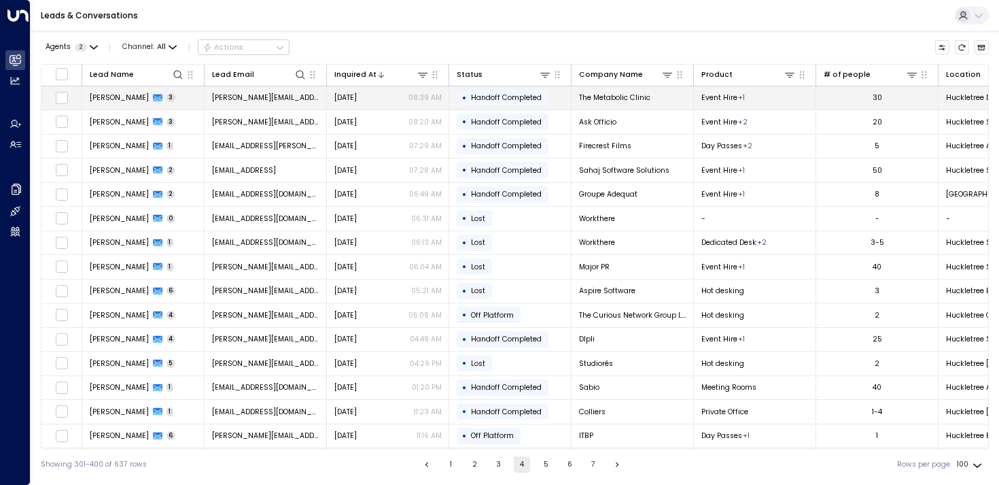
drag, startPoint x: 971, startPoint y: 177, endPoint x: 90, endPoint y: 97, distance: 885.2
copy tbody "Loremi Dolorsit 5 ametco@adipiscingelitsedd.eiu Tem 25, 8392 21:26 IN • Utlabor…"
